Goal: Task Accomplishment & Management: Use online tool/utility

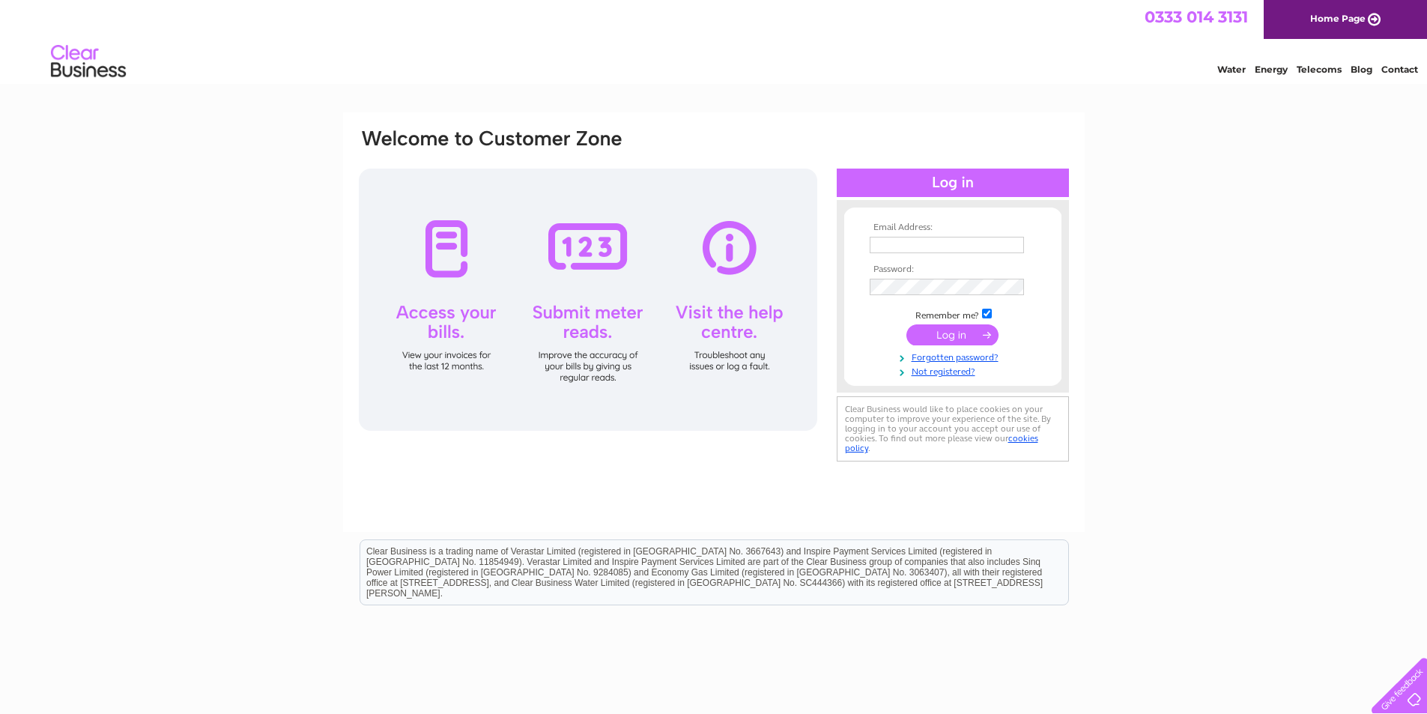
click at [930, 241] on input "text" at bounding box center [947, 245] width 154 height 16
type input "manager@shalomnursinghome.co.uk"
click at [916, 339] on input "submit" at bounding box center [953, 336] width 92 height 21
click at [961, 338] on input "submit" at bounding box center [953, 334] width 92 height 21
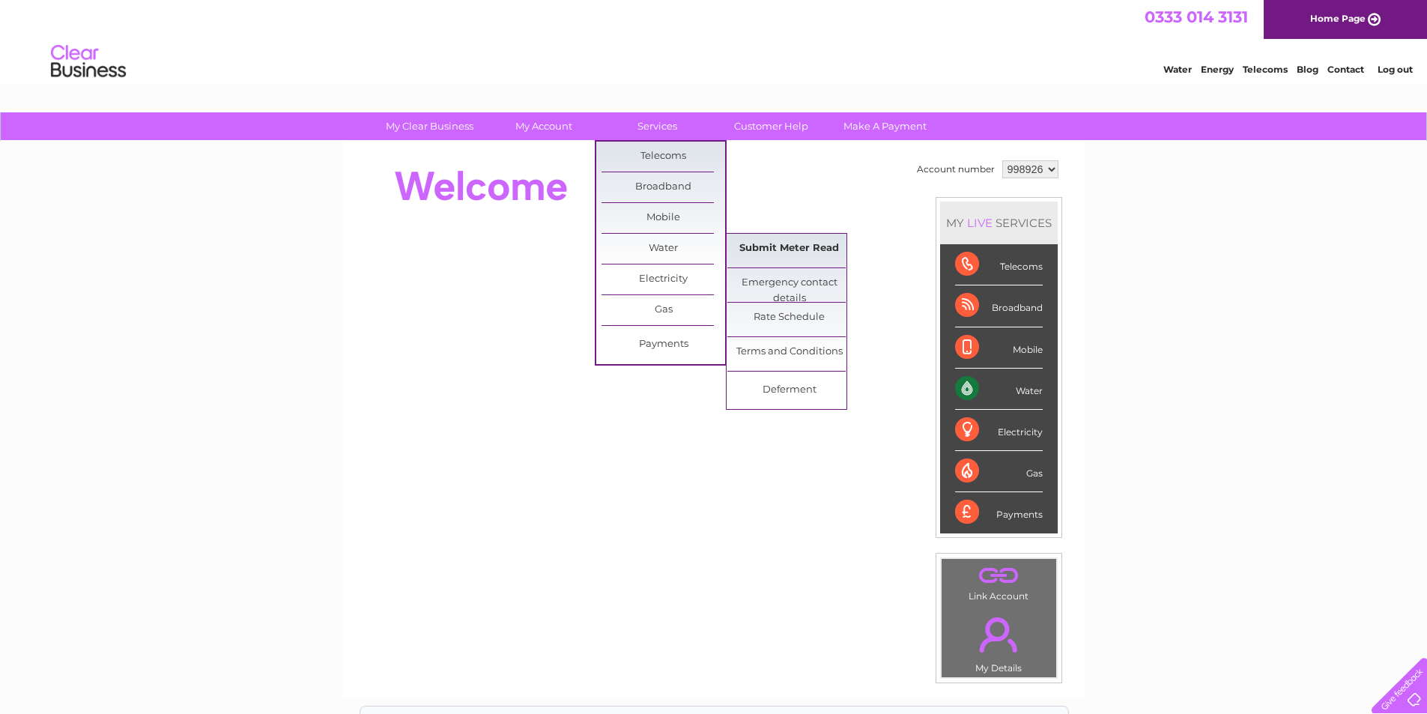
click at [775, 241] on link "Submit Meter Read" at bounding box center [789, 249] width 124 height 30
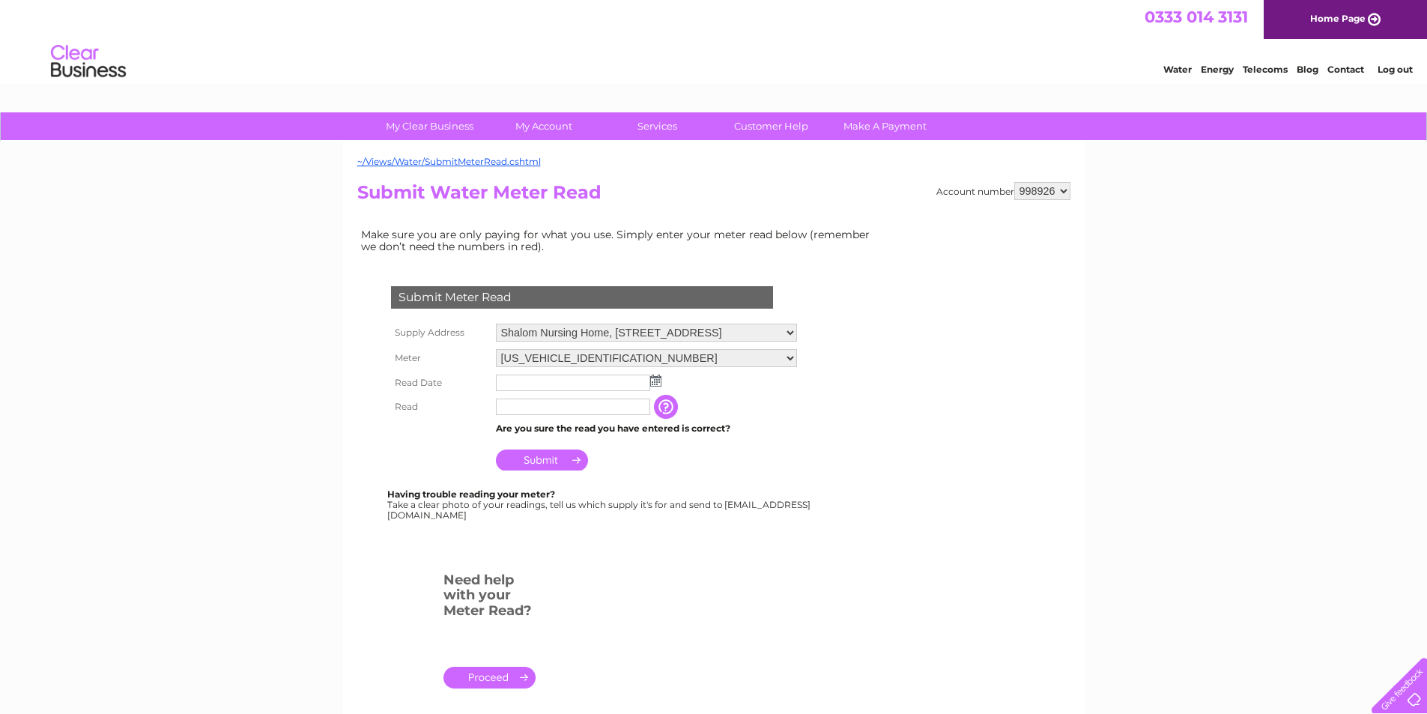
click at [653, 381] on img at bounding box center [655, 381] width 11 height 12
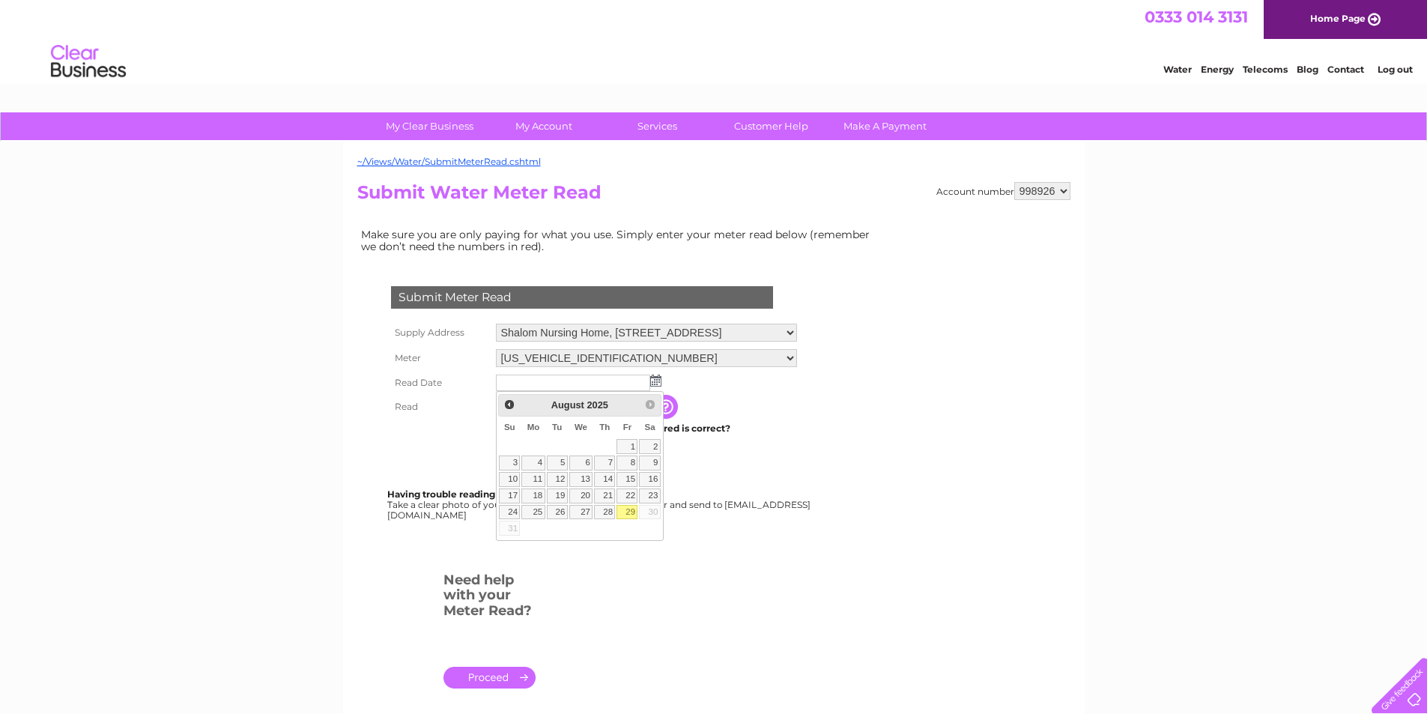
click at [621, 510] on link "29" at bounding box center [627, 512] width 21 height 15
type input "2025/08/29"
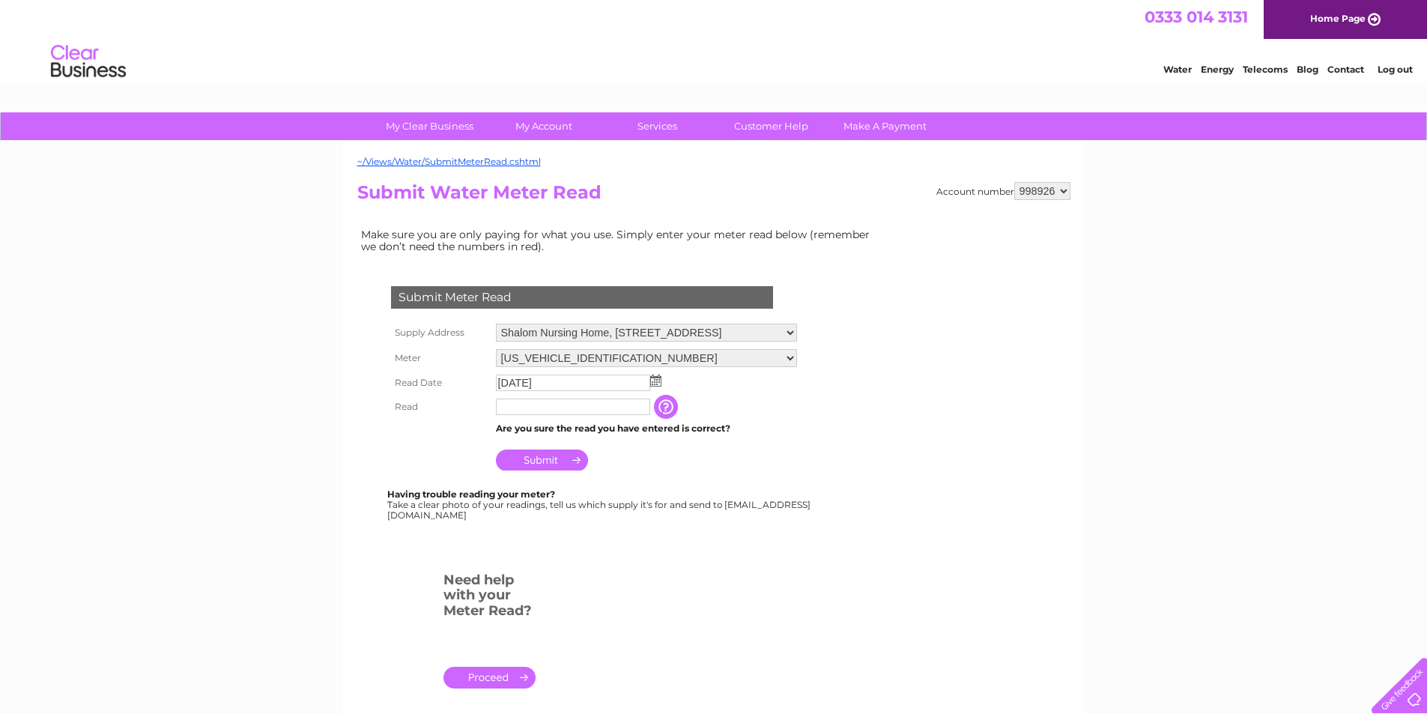
click at [582, 412] on input "text" at bounding box center [573, 407] width 154 height 16
type input "71521"
click at [559, 470] on input "Submit" at bounding box center [542, 460] width 92 height 21
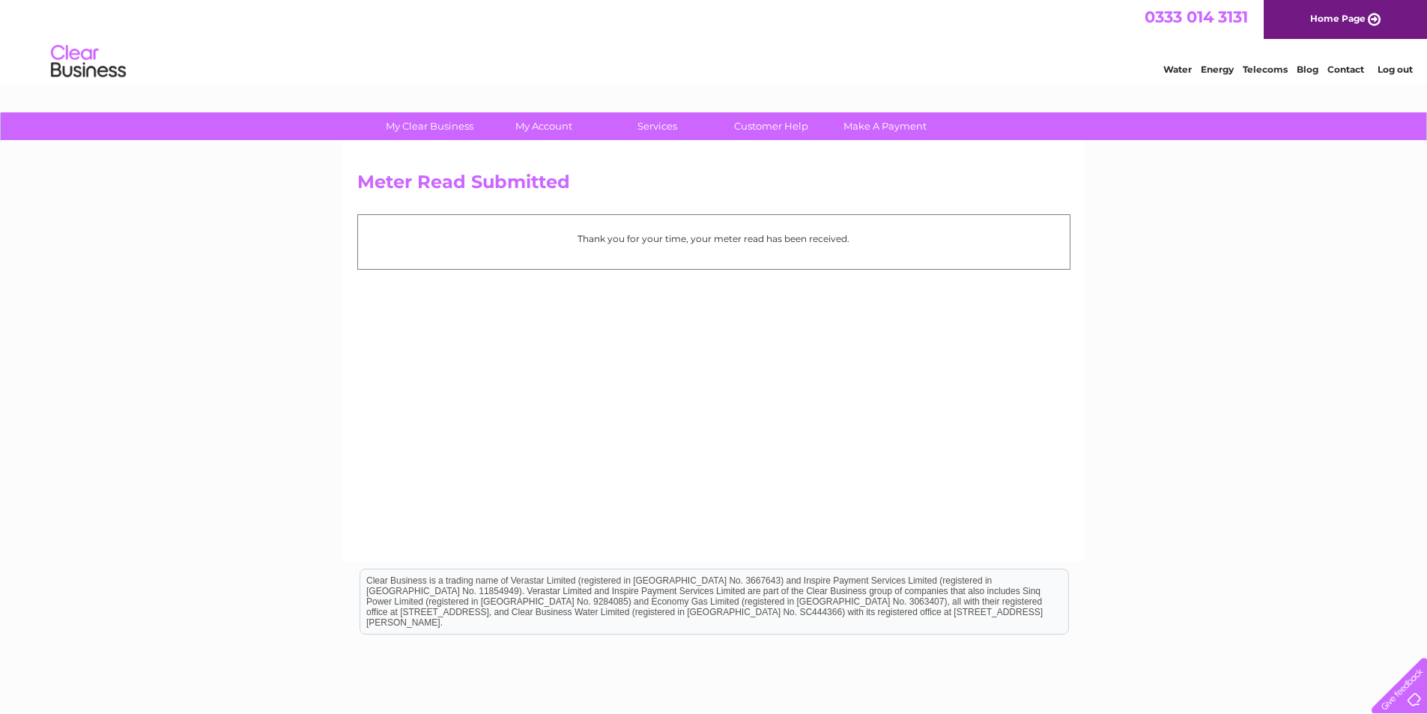
click at [1396, 73] on link "Log out" at bounding box center [1395, 69] width 35 height 11
